Goal: Task Accomplishment & Management: Manage account settings

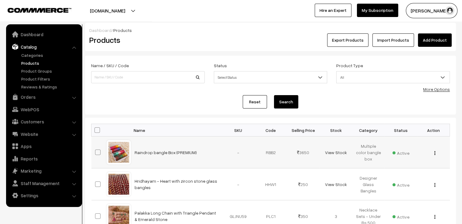
click at [327, 156] on td "View Stock" at bounding box center [336, 152] width 33 height 32
click at [329, 153] on link "View Stock" at bounding box center [336, 152] width 22 height 5
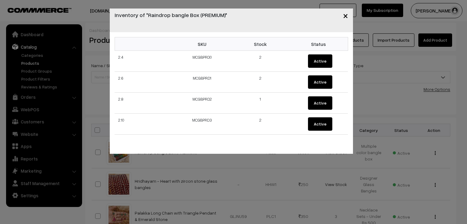
click at [344, 14] on span "×" at bounding box center [345, 15] width 5 height 11
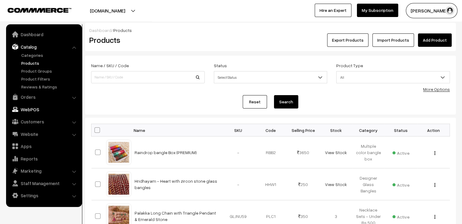
click at [37, 96] on link "Orders" at bounding box center [44, 96] width 72 height 11
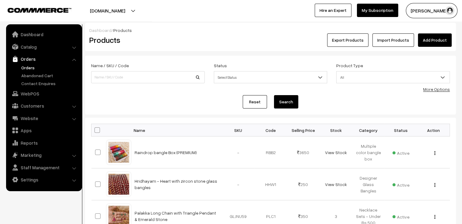
click at [33, 69] on link "Orders" at bounding box center [50, 67] width 60 height 6
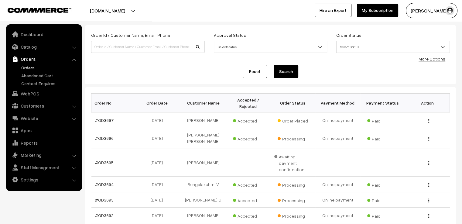
scroll to position [61, 0]
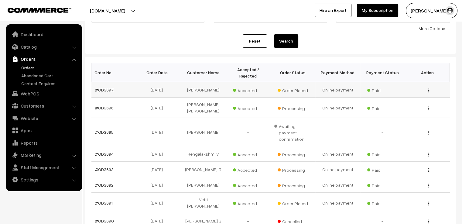
click at [107, 87] on link "#OD3697" at bounding box center [104, 89] width 19 height 5
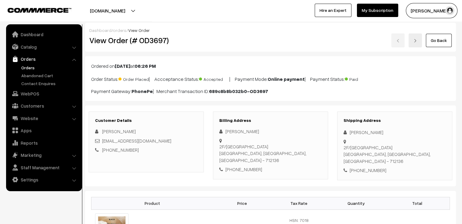
click at [447, 42] on link "Go Back" at bounding box center [439, 40] width 26 height 13
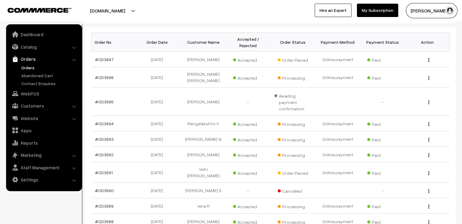
scroll to position [122, 0]
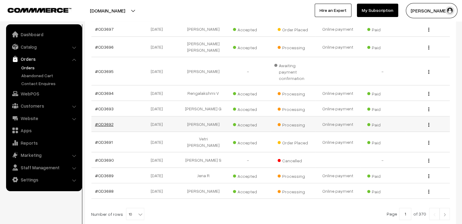
click at [105, 122] on link "#OD3692" at bounding box center [104, 124] width 19 height 5
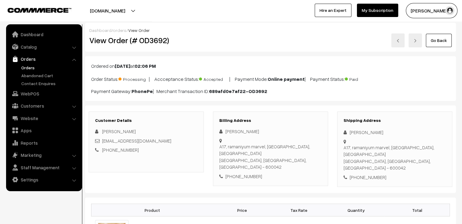
click at [419, 44] on link at bounding box center [415, 40] width 13 height 14
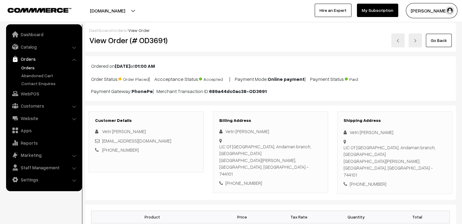
click at [438, 43] on link "Go Back" at bounding box center [439, 40] width 26 height 13
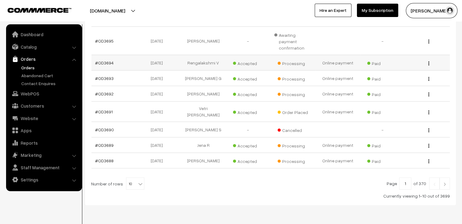
scroll to position [159, 0]
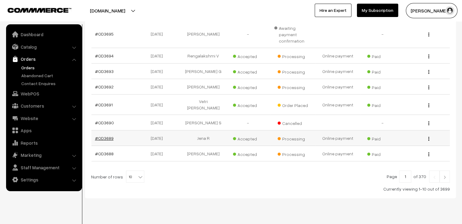
click at [105, 135] on link "#OD3689" at bounding box center [104, 137] width 19 height 5
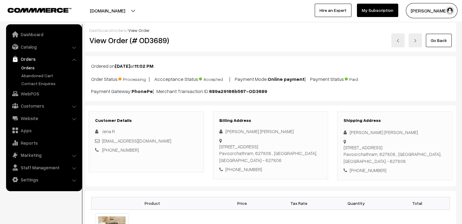
click at [432, 42] on link "Go Back" at bounding box center [439, 40] width 26 height 13
